Goal: Find specific page/section: Find specific page/section

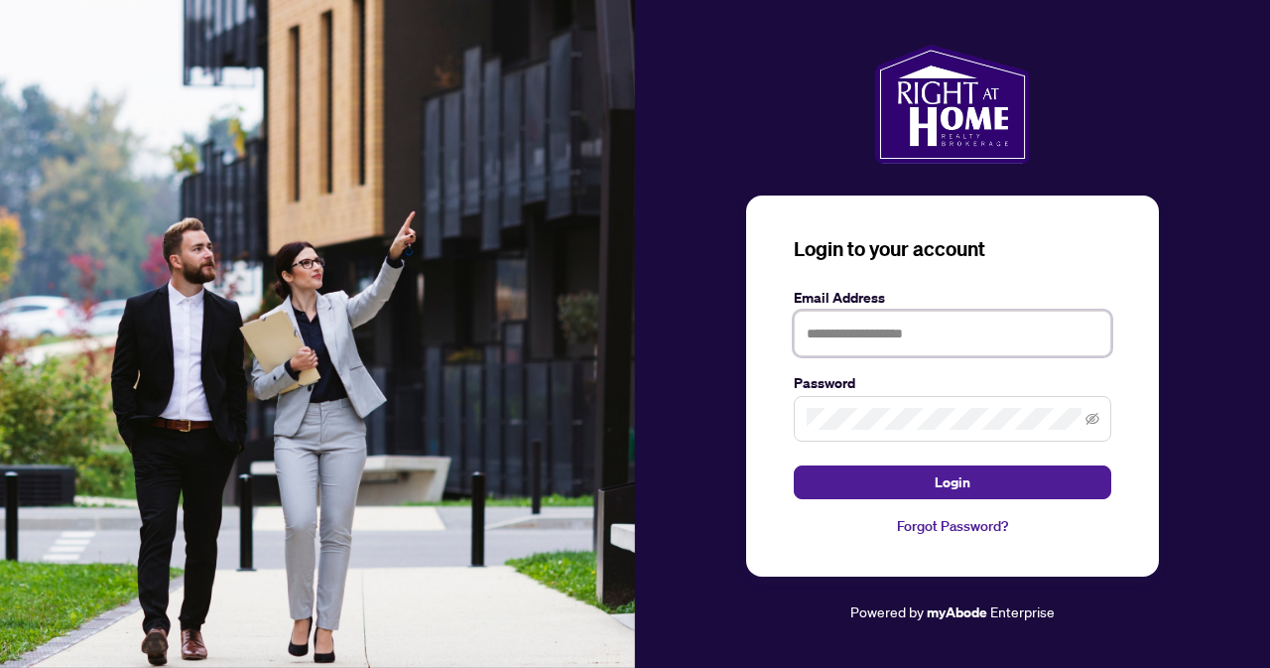
click at [876, 334] on input "text" at bounding box center [952, 333] width 317 height 46
type input "**********"
click at [794, 465] on button "Login" at bounding box center [952, 482] width 317 height 34
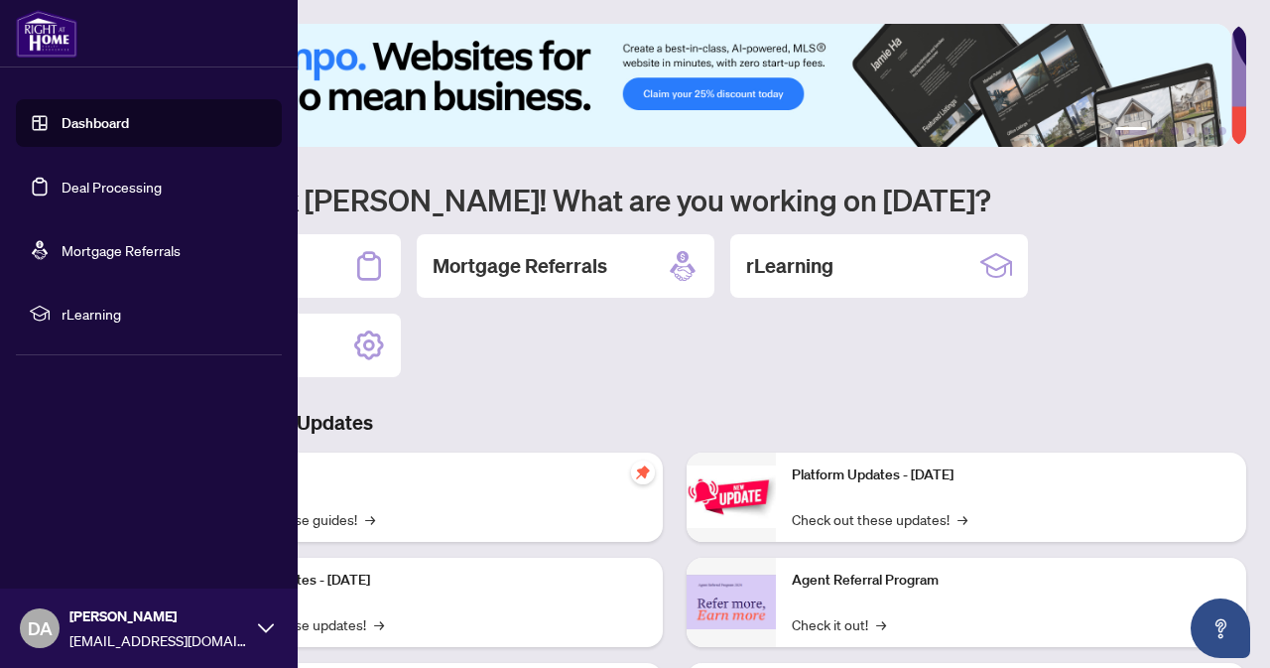
click at [83, 120] on link "Dashboard" at bounding box center [95, 123] width 67 height 18
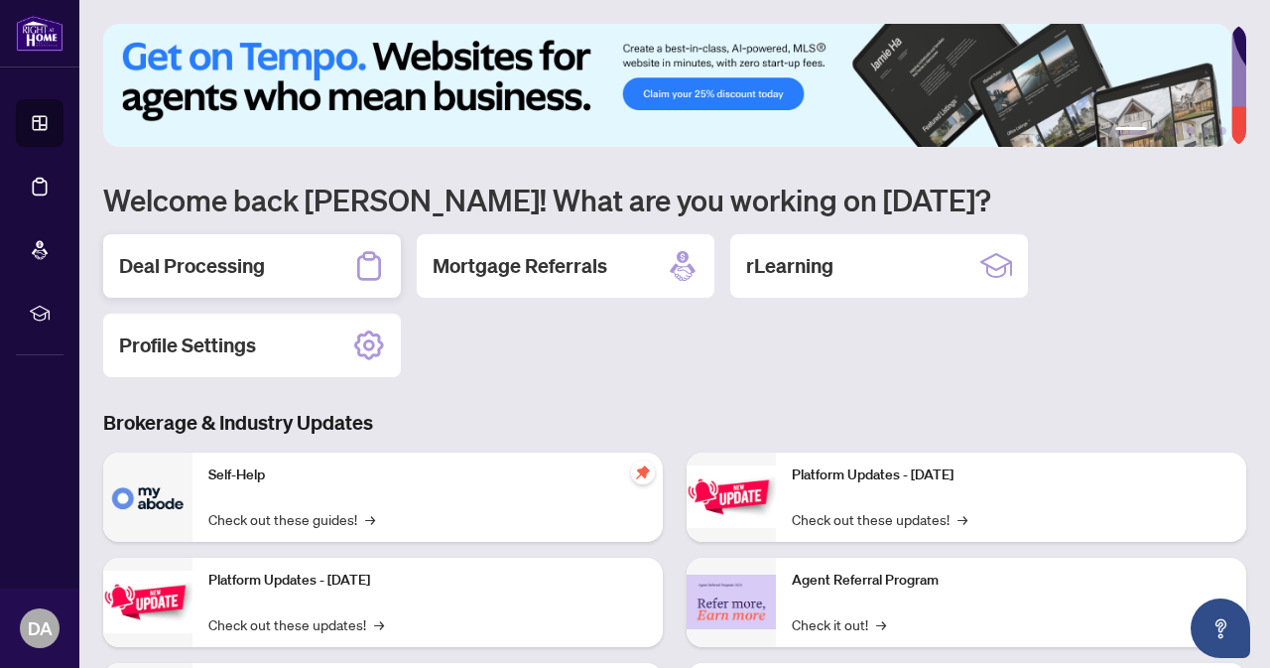
click at [215, 256] on h2 "Deal Processing" at bounding box center [192, 266] width 146 height 28
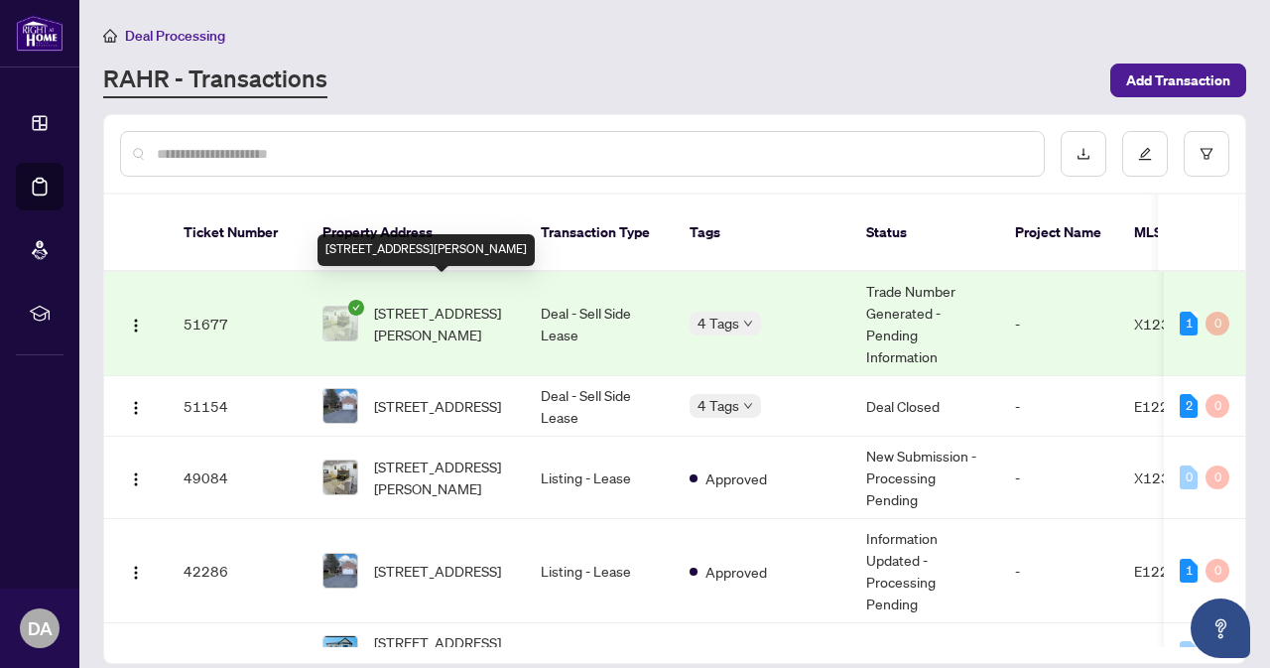
click at [399, 308] on span "[STREET_ADDRESS][PERSON_NAME]" at bounding box center [441, 324] width 135 height 44
